Goal: Transaction & Acquisition: Purchase product/service

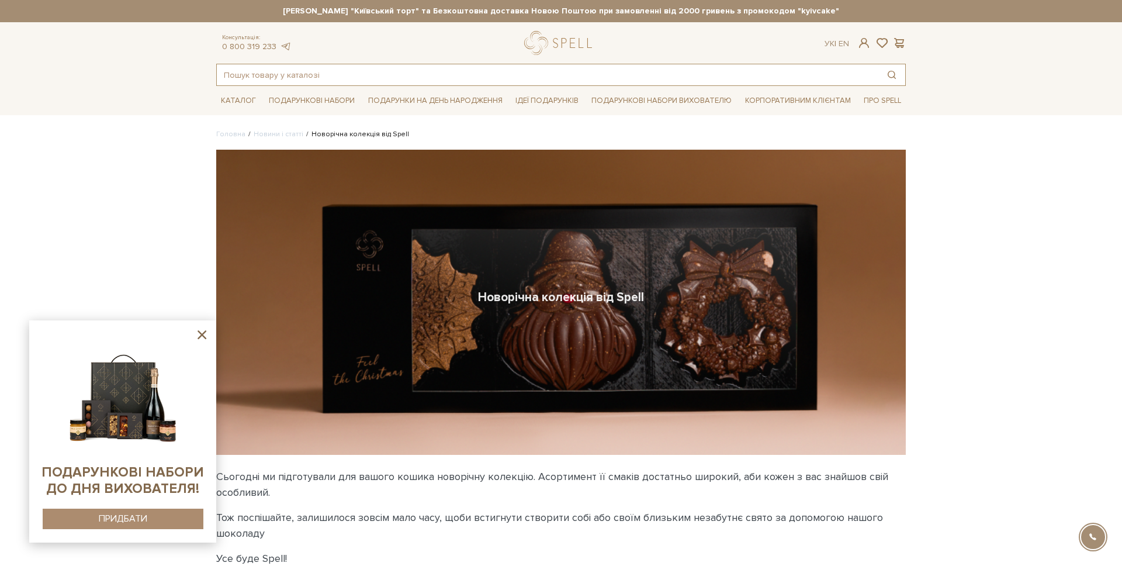
click at [369, 72] on input "text" at bounding box center [548, 74] width 662 height 21
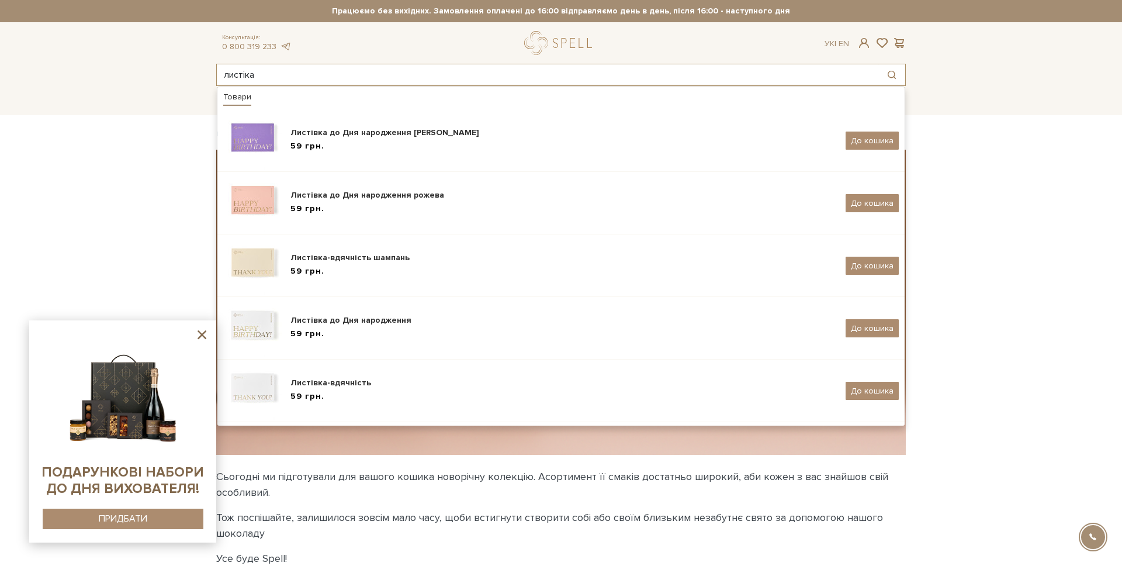
type input "листіка"
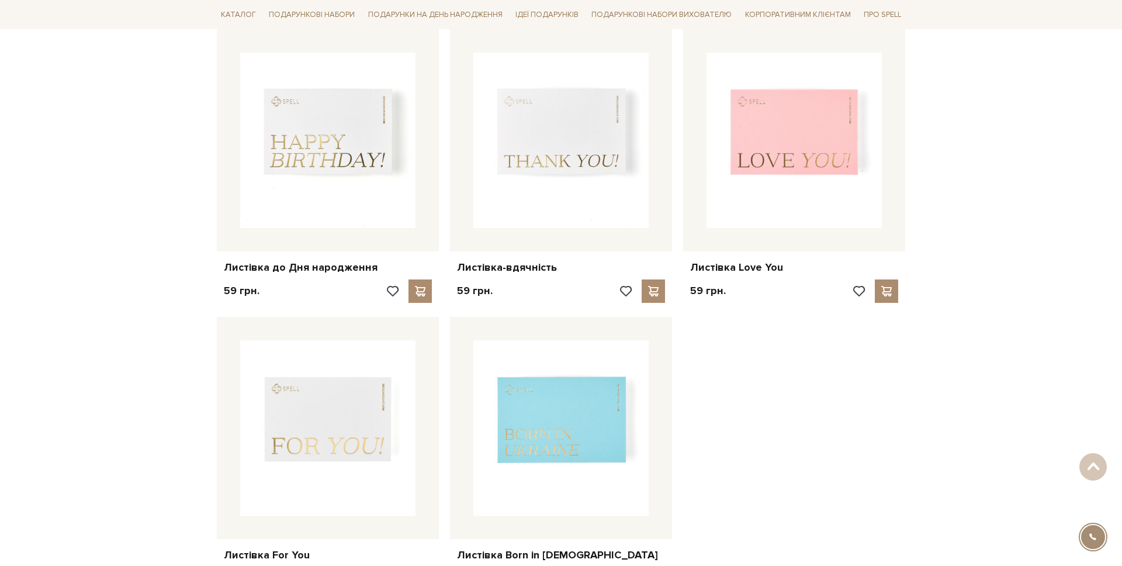
scroll to position [604, 0]
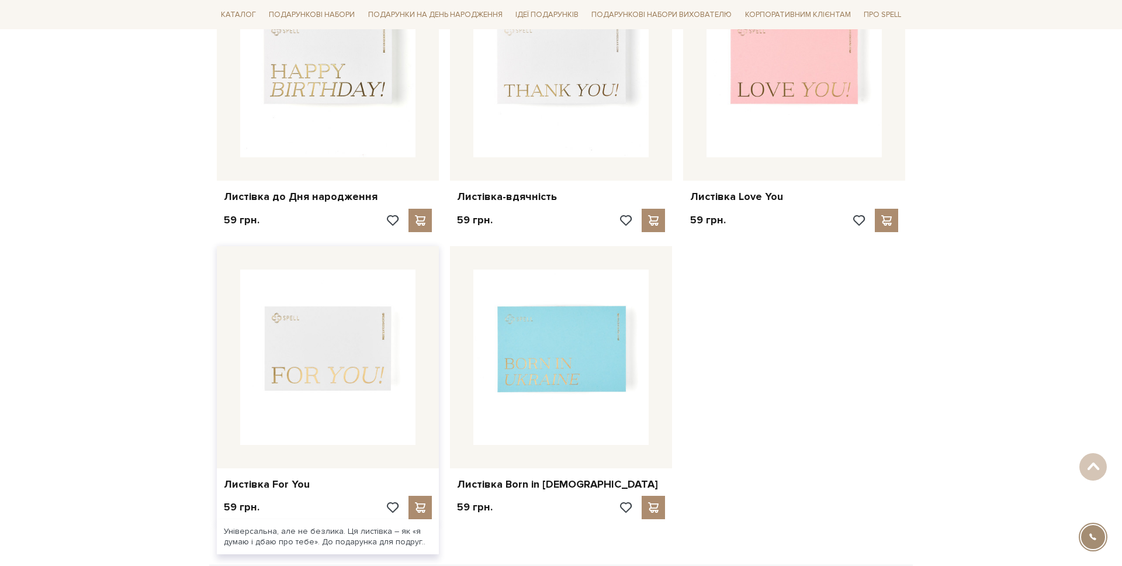
click at [362, 335] on img at bounding box center [327, 356] width 175 height 175
